Goal: Check status: Check status

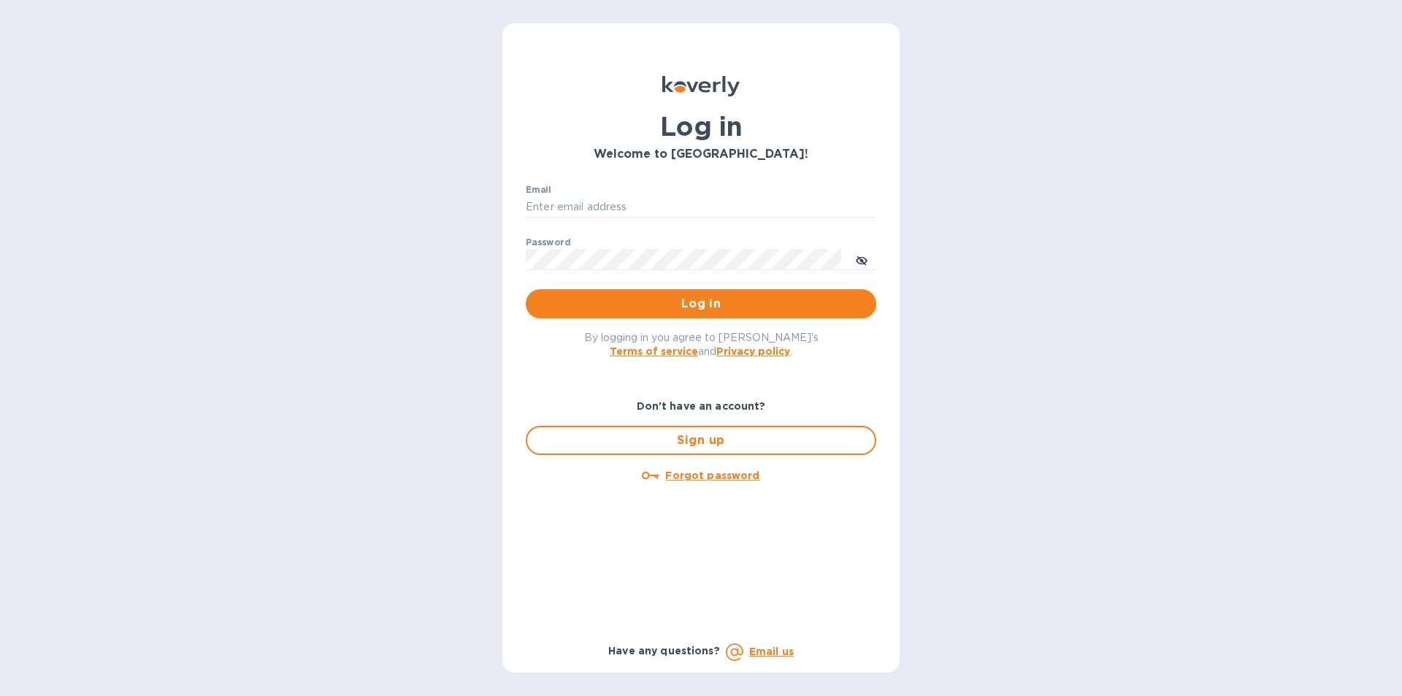
type input "billing@uagusa.com"
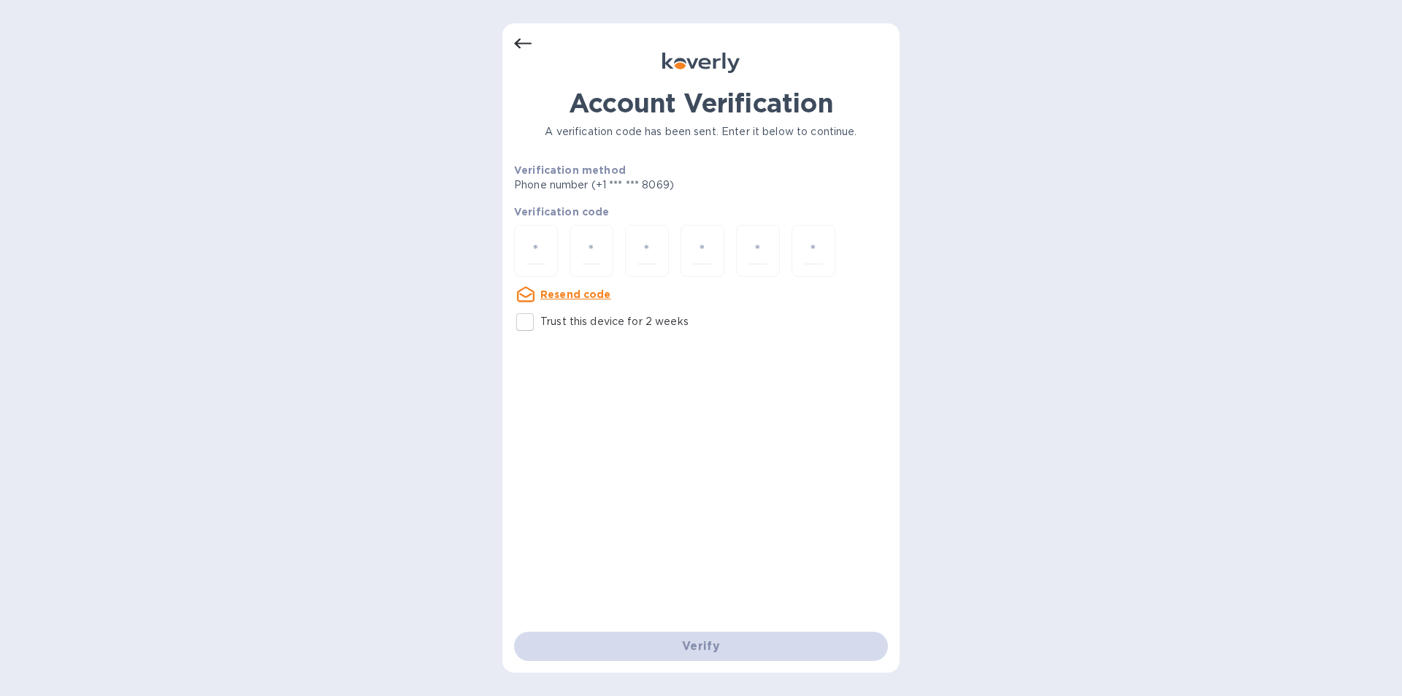
click at [538, 245] on input "number" at bounding box center [536, 250] width 19 height 27
type input "5"
type input "7"
type input "1"
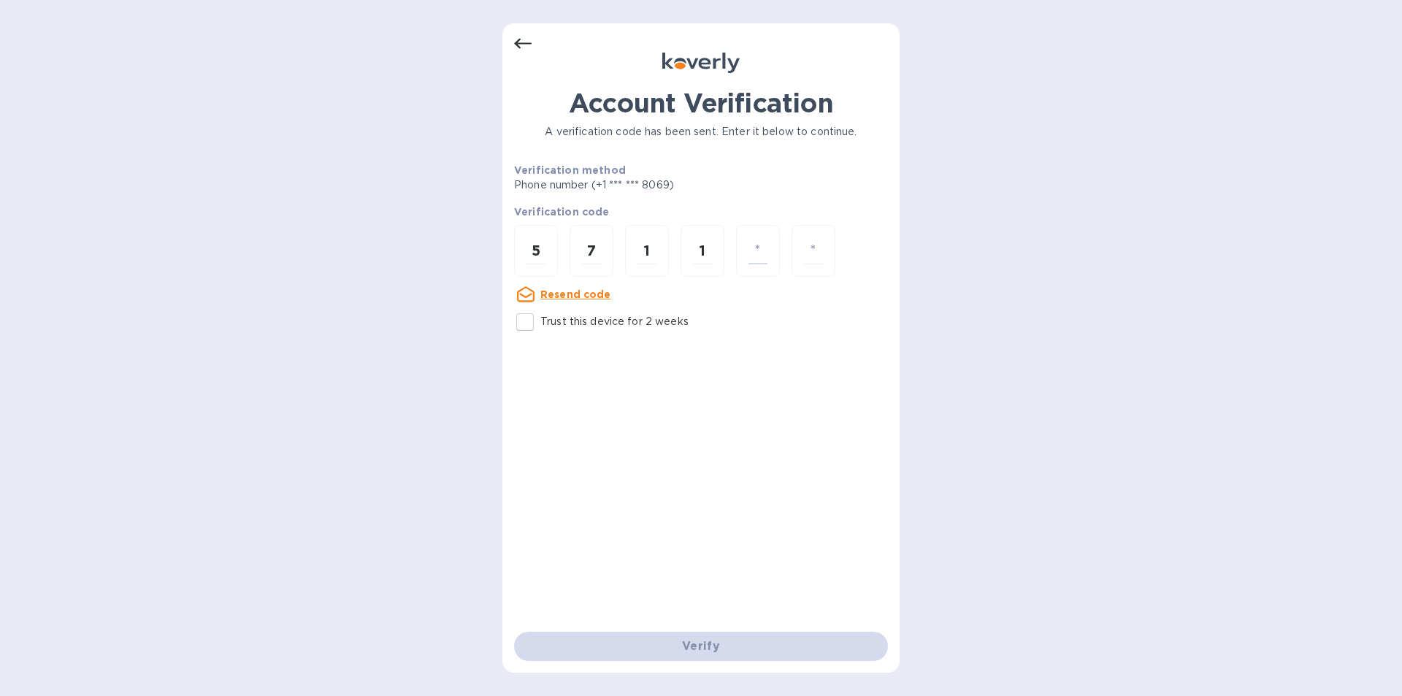
type input "9"
type input "6"
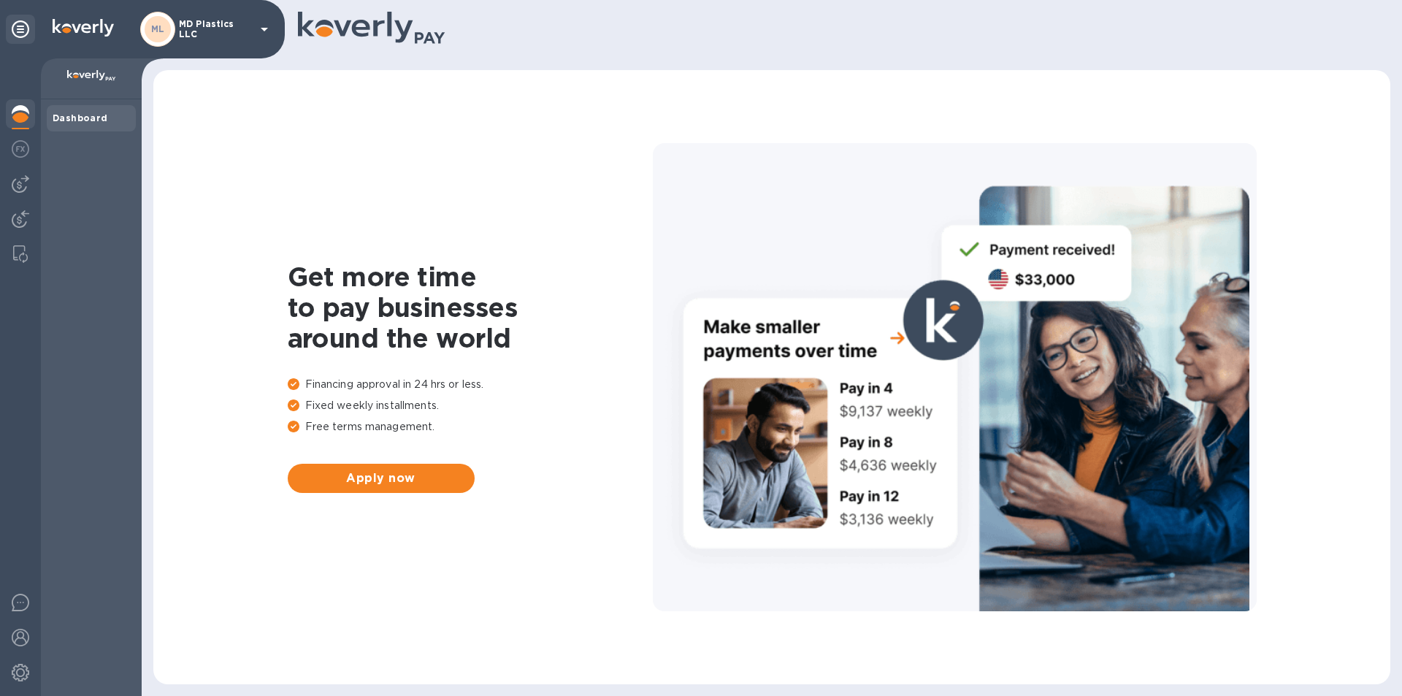
click at [246, 32] on p "MD Plastics LLC" at bounding box center [215, 29] width 73 height 20
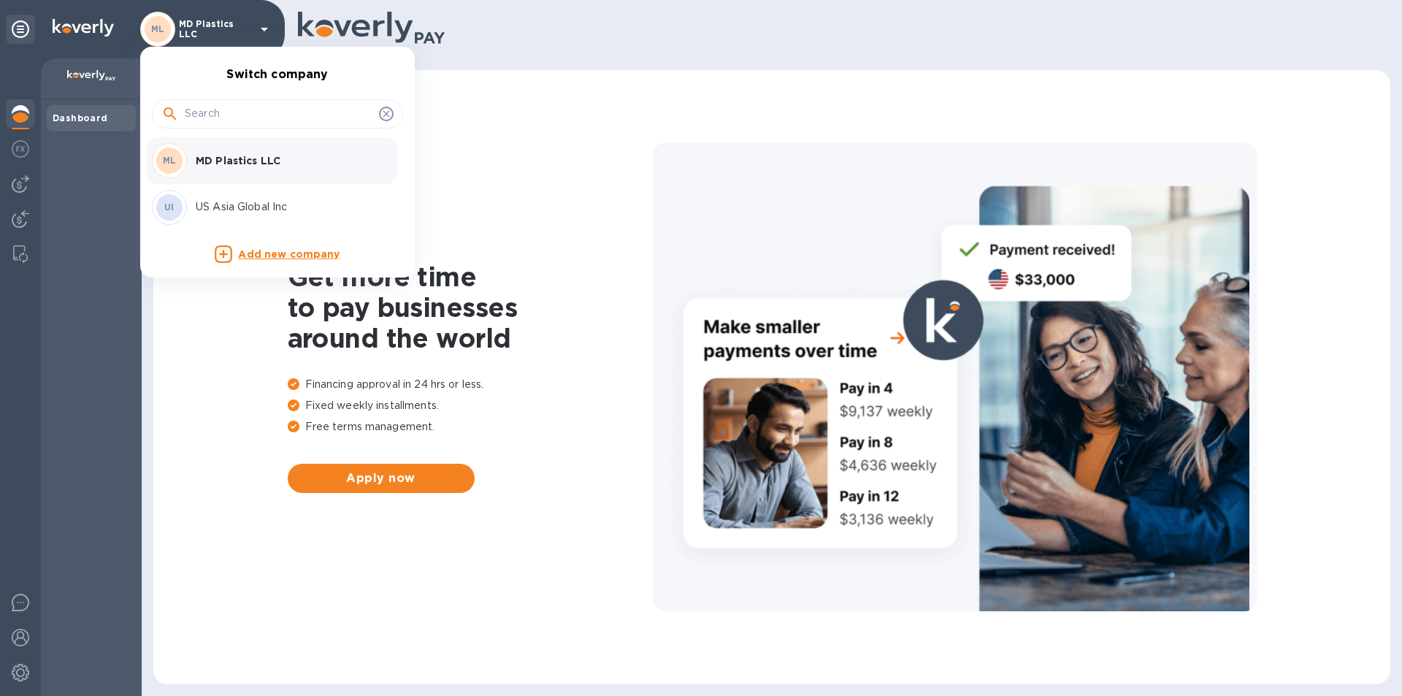
click at [224, 207] on p "US Asia Global Inc" at bounding box center [288, 206] width 184 height 15
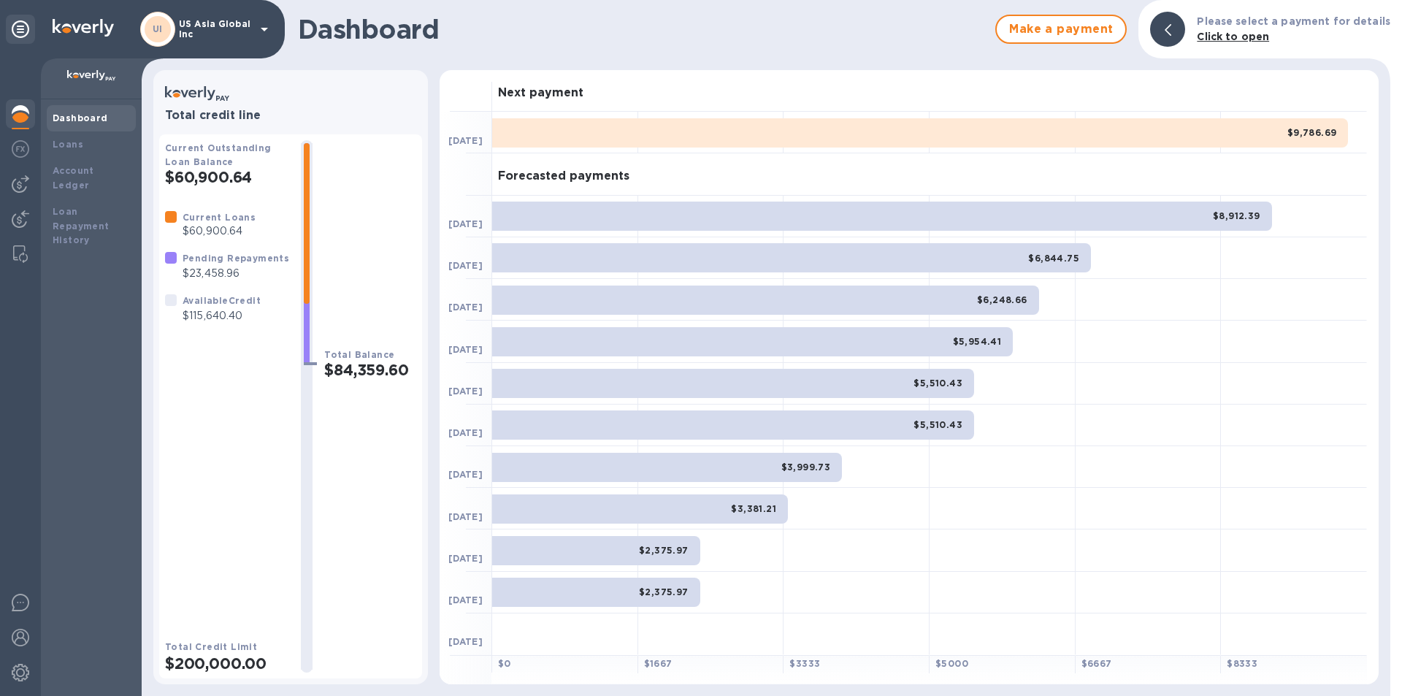
click at [24, 190] on img at bounding box center [21, 184] width 18 height 18
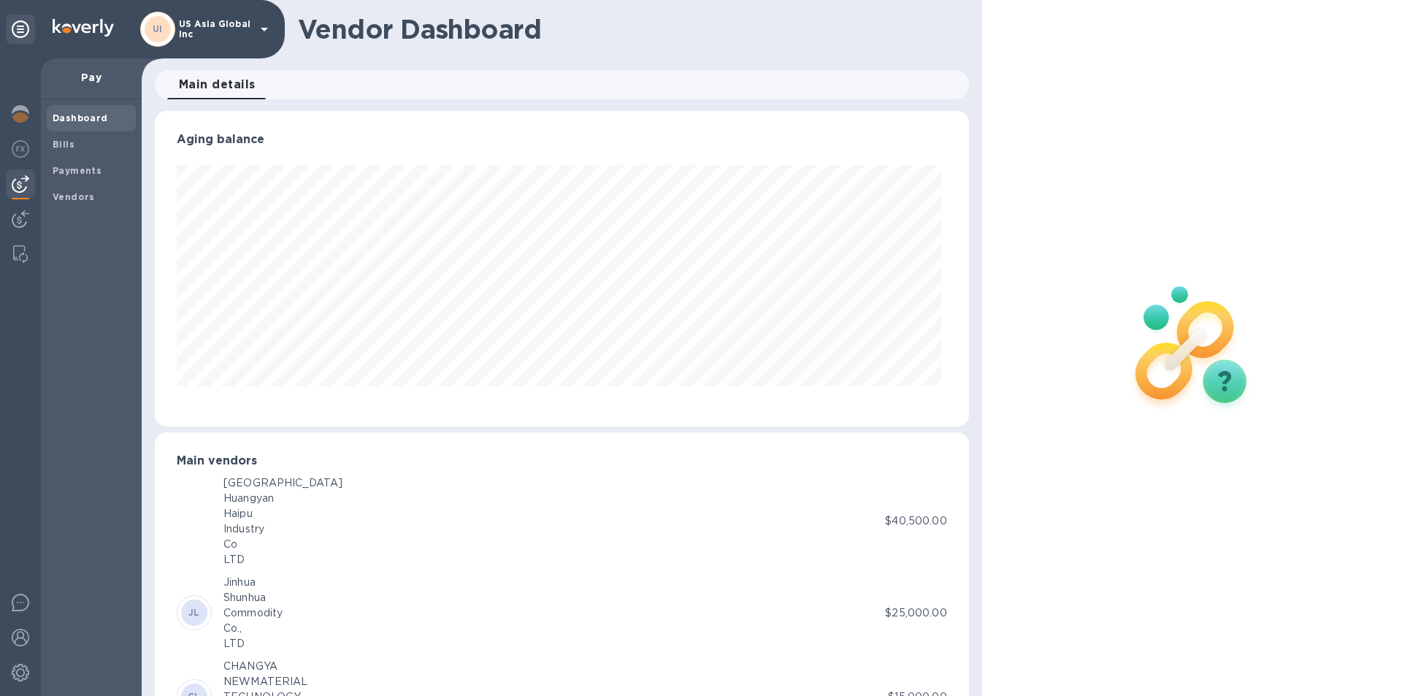
scroll to position [316, 808]
click at [19, 110] on img at bounding box center [21, 114] width 18 height 18
